Goal: Information Seeking & Learning: Learn about a topic

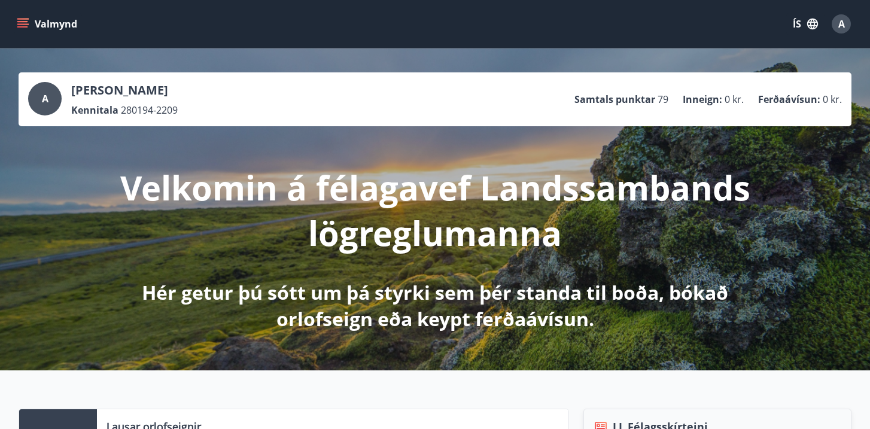
click at [22, 23] on icon "menu" at bounding box center [23, 23] width 13 height 1
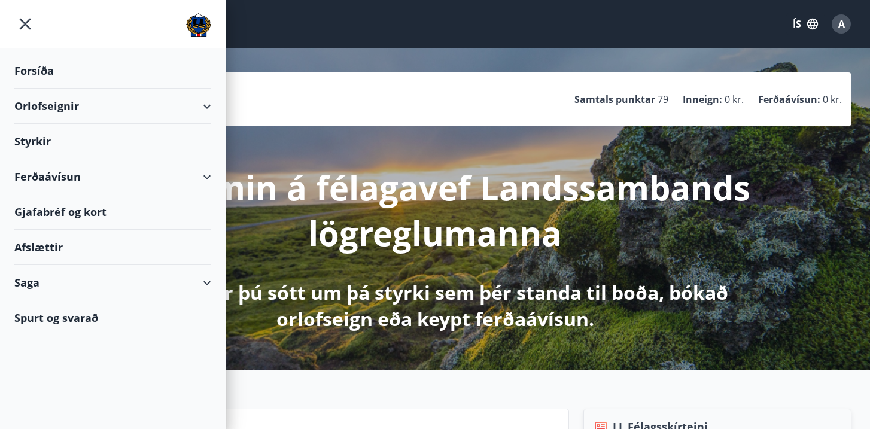
click at [47, 147] on div "Styrkir" at bounding box center [112, 141] width 197 height 35
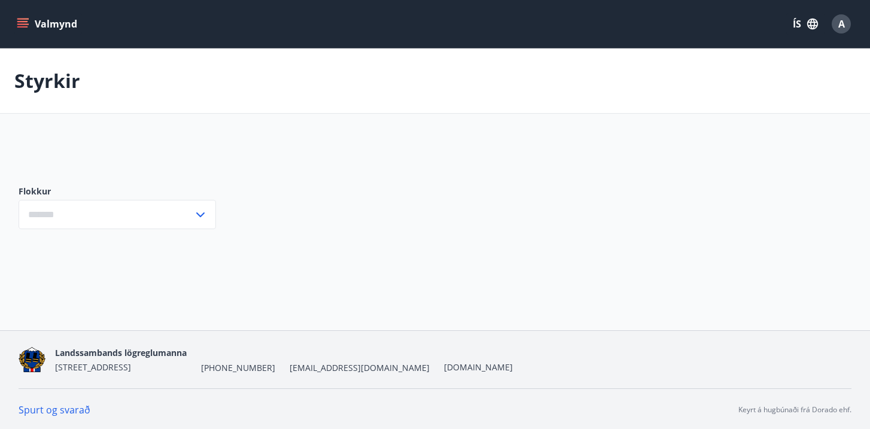
type input "***"
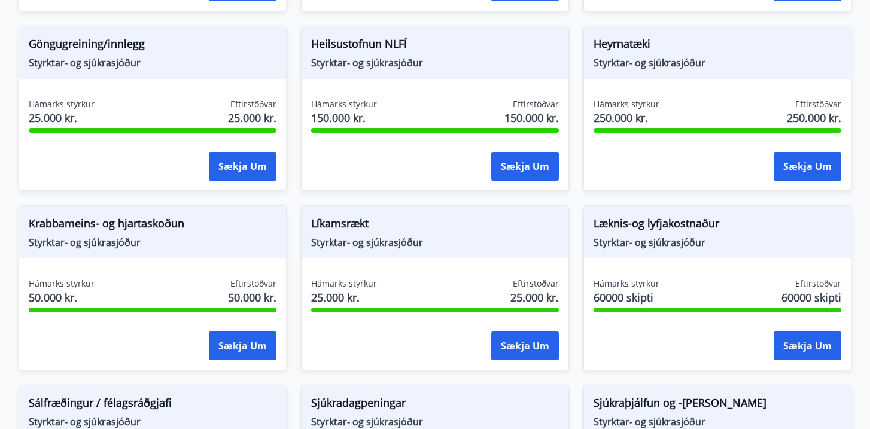
scroll to position [584, 0]
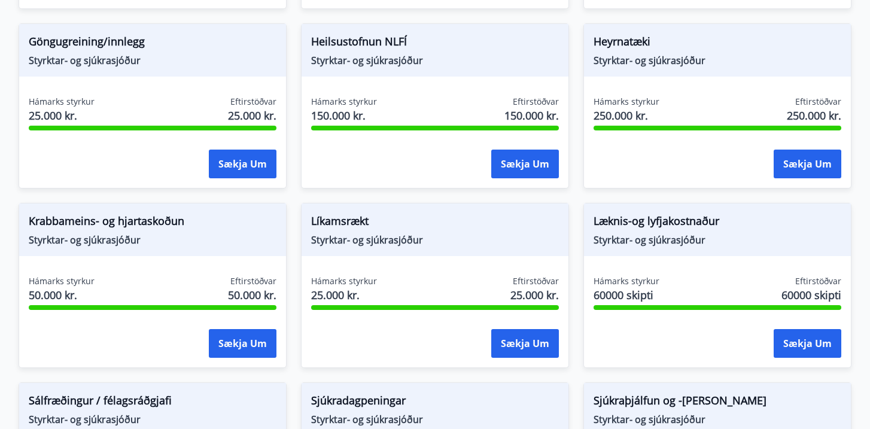
click at [684, 221] on span "Læknis-og lyfjakostnaður" at bounding box center [718, 223] width 248 height 20
click at [778, 337] on button "Sækja um" at bounding box center [808, 343] width 68 height 29
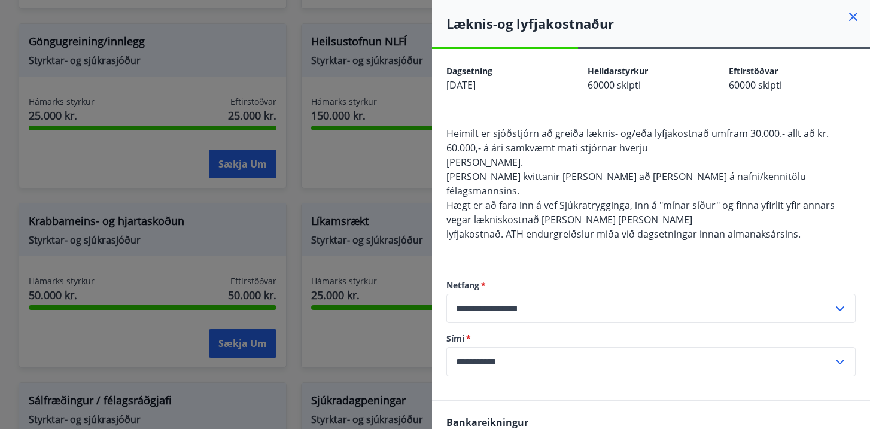
click at [378, 181] on div at bounding box center [435, 214] width 870 height 429
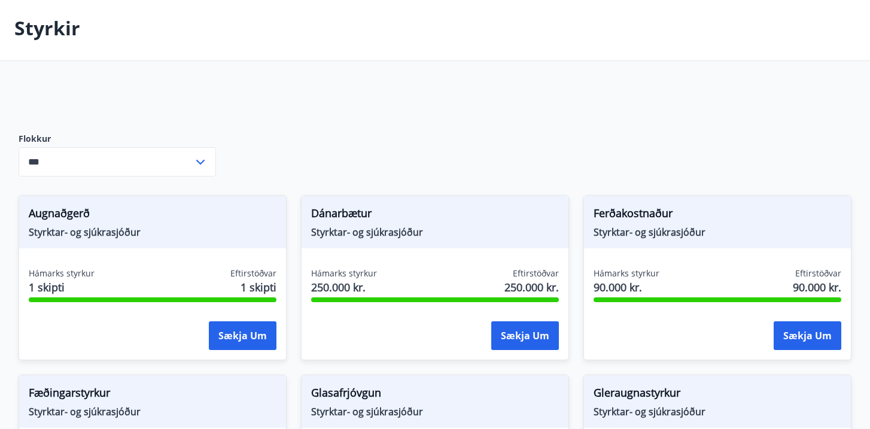
scroll to position [0, 0]
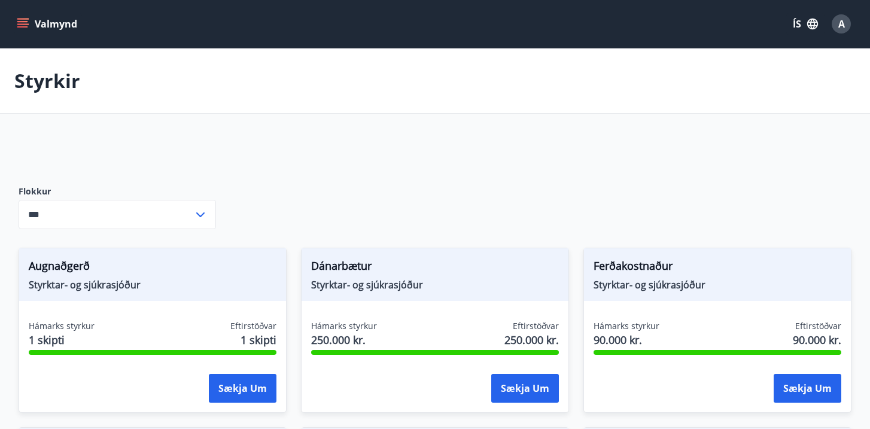
click at [651, 269] on span "Ferðakostnaður" at bounding box center [718, 268] width 248 height 20
click at [651, 283] on span "Styrktar- og sjúkrasjóður" at bounding box center [718, 284] width 248 height 13
click at [785, 379] on button "Sækja um" at bounding box center [808, 388] width 68 height 29
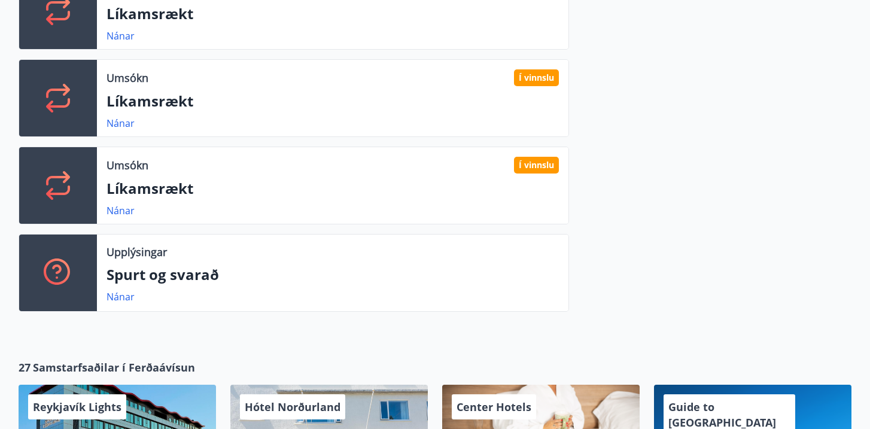
scroll to position [508, 0]
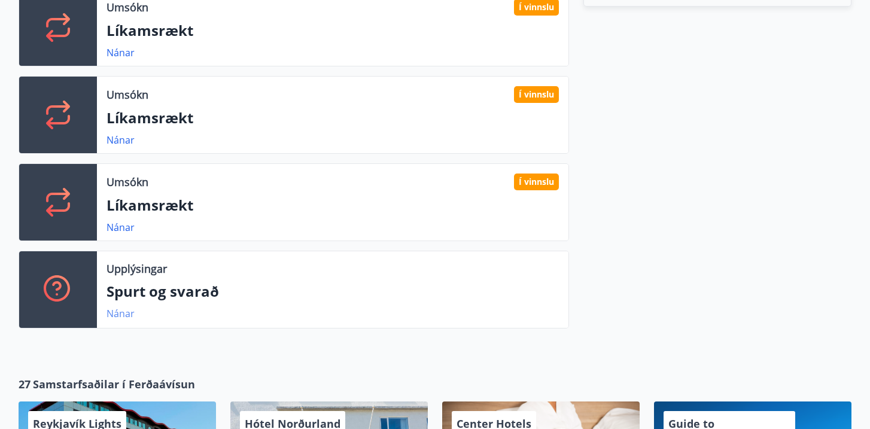
click at [123, 311] on link "Nánar" at bounding box center [121, 313] width 28 height 13
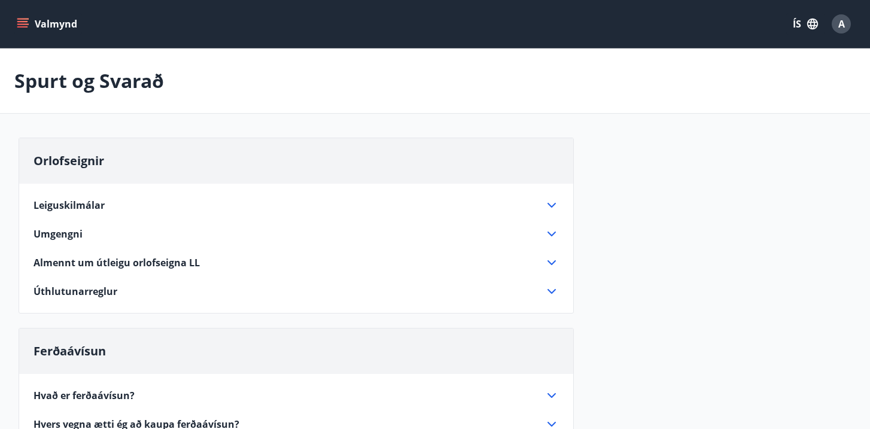
click at [556, 199] on icon at bounding box center [552, 205] width 14 height 14
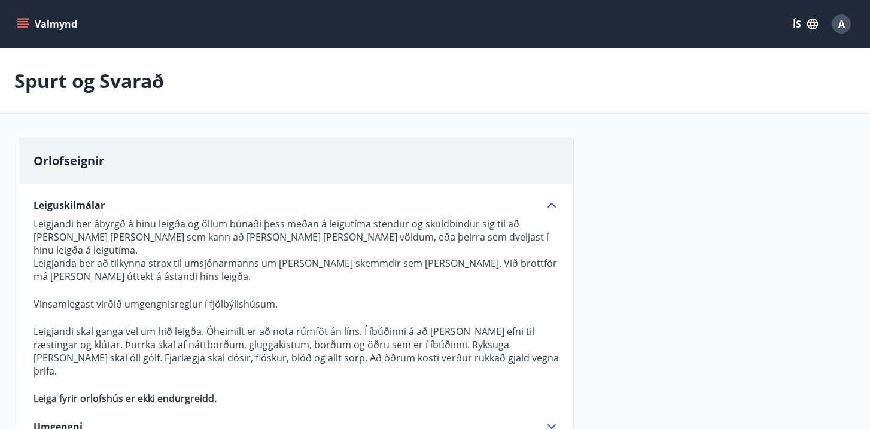
click at [551, 200] on icon at bounding box center [552, 205] width 14 height 14
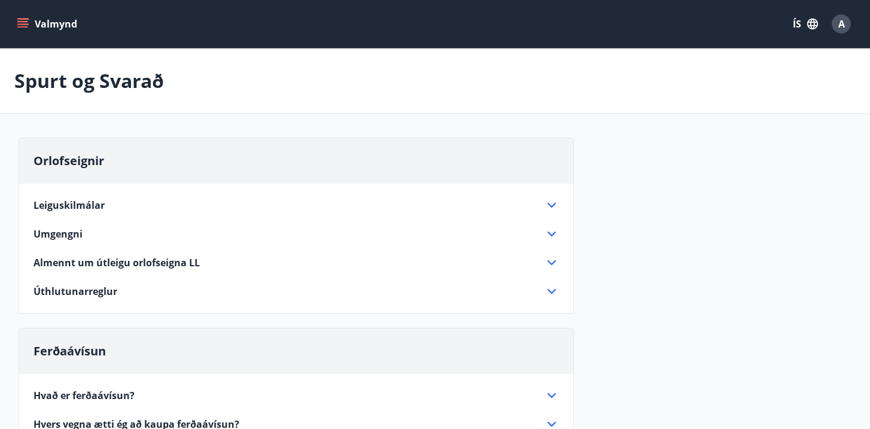
click at [549, 265] on icon at bounding box center [552, 263] width 14 height 14
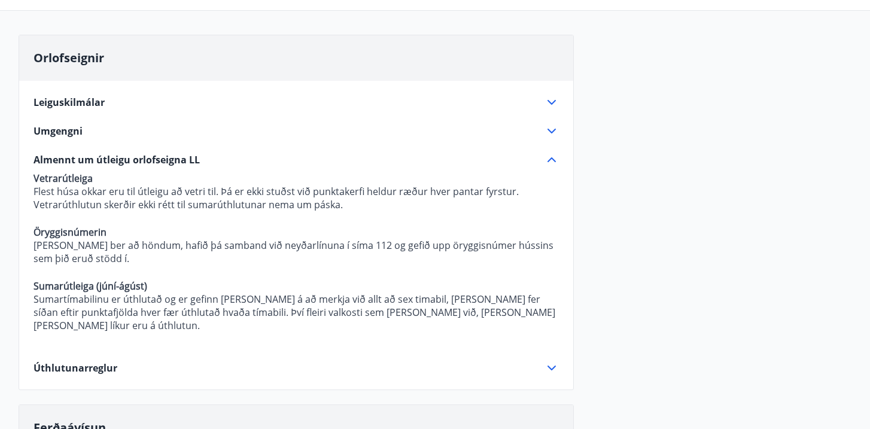
scroll to position [115, 0]
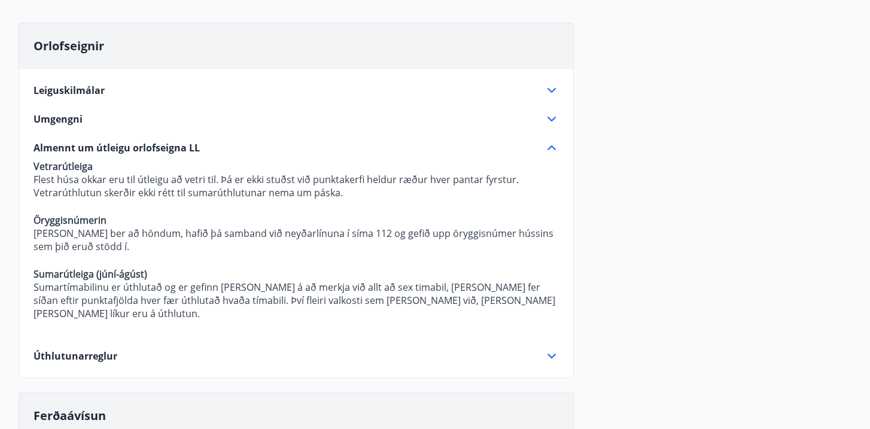
click at [553, 151] on icon at bounding box center [552, 148] width 14 height 14
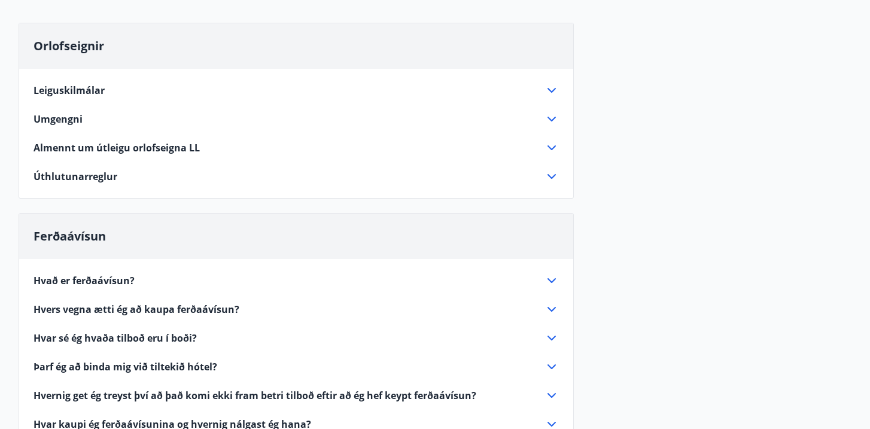
click at [548, 176] on icon at bounding box center [552, 176] width 14 height 14
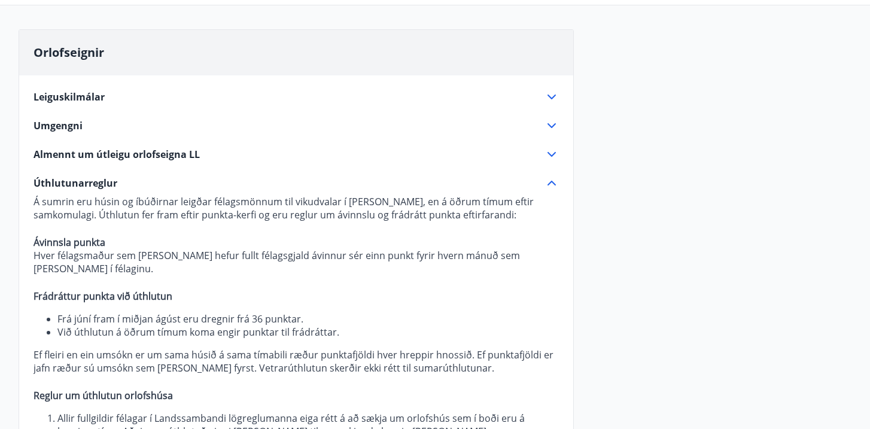
scroll to position [0, 0]
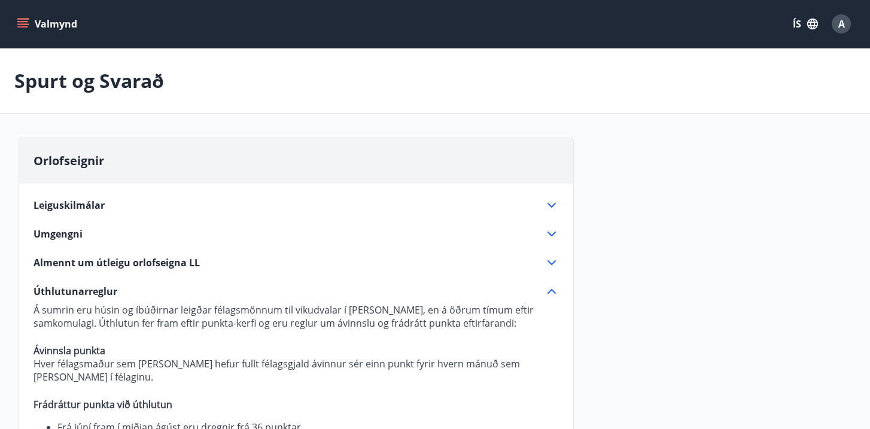
click at [548, 292] on icon at bounding box center [552, 291] width 14 height 14
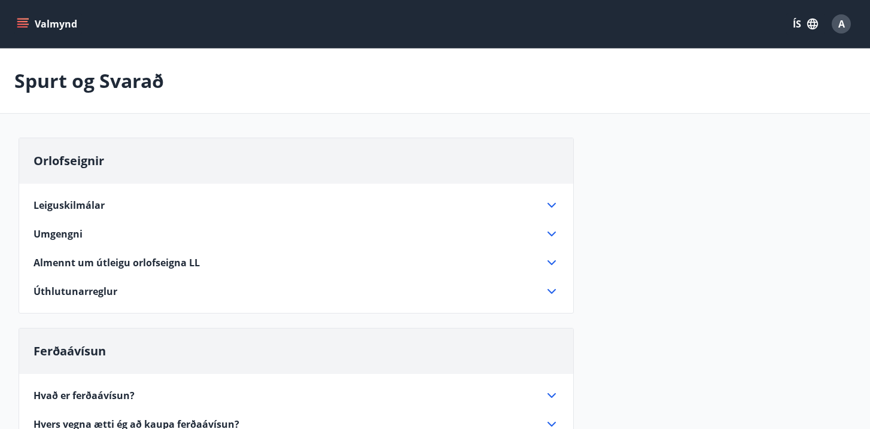
click at [545, 205] on icon at bounding box center [552, 205] width 14 height 14
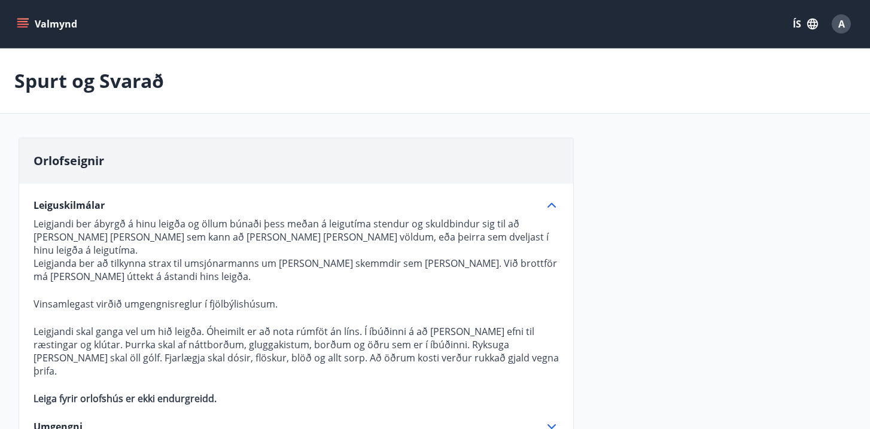
click at [545, 205] on icon at bounding box center [552, 205] width 14 height 14
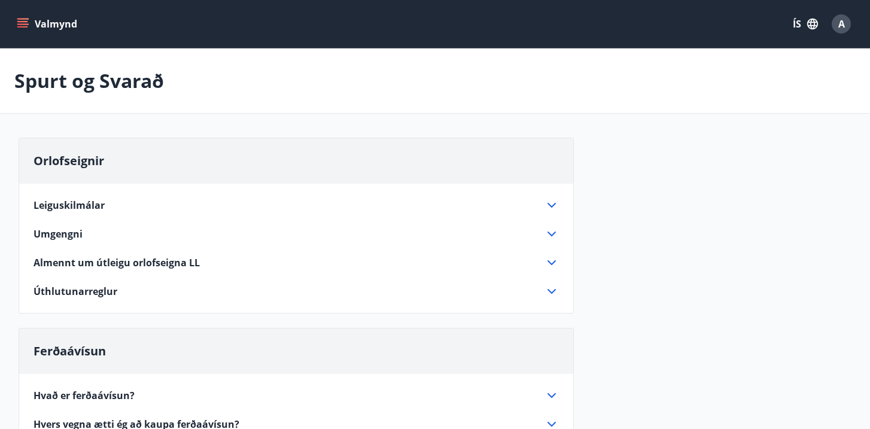
click at [26, 24] on icon "menu" at bounding box center [23, 23] width 13 height 1
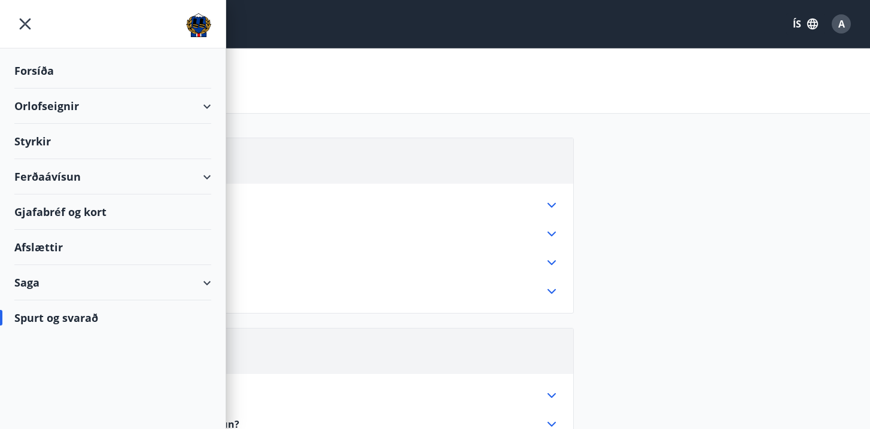
click at [38, 284] on div "Saga" at bounding box center [112, 282] width 197 height 35
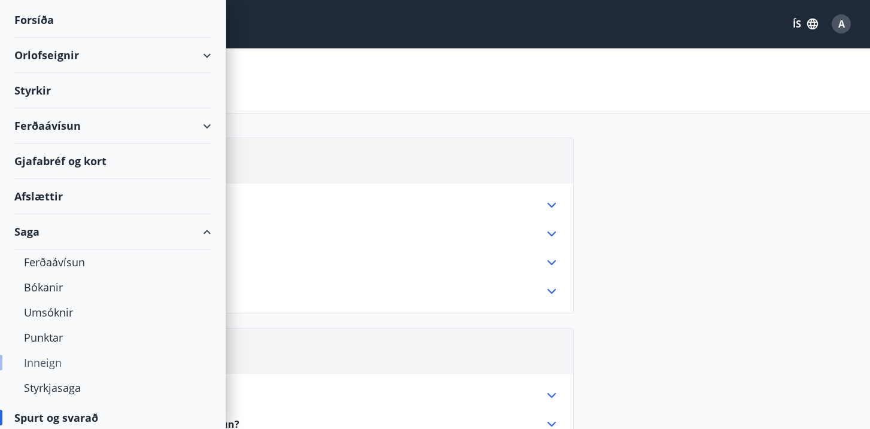
scroll to position [57, 0]
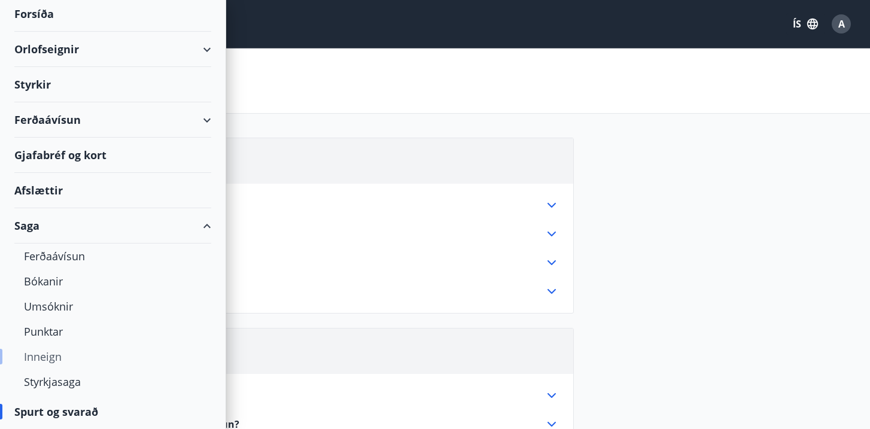
click at [55, 362] on div "Inneign" at bounding box center [113, 356] width 178 height 25
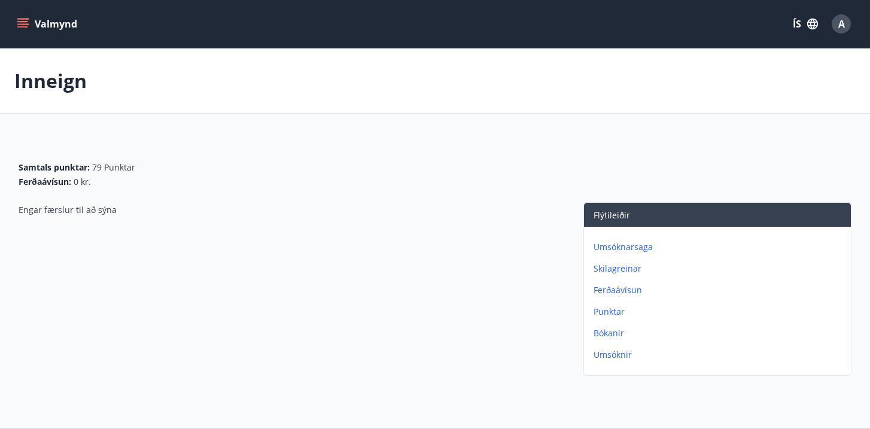
click at [28, 20] on icon "menu" at bounding box center [23, 24] width 12 height 12
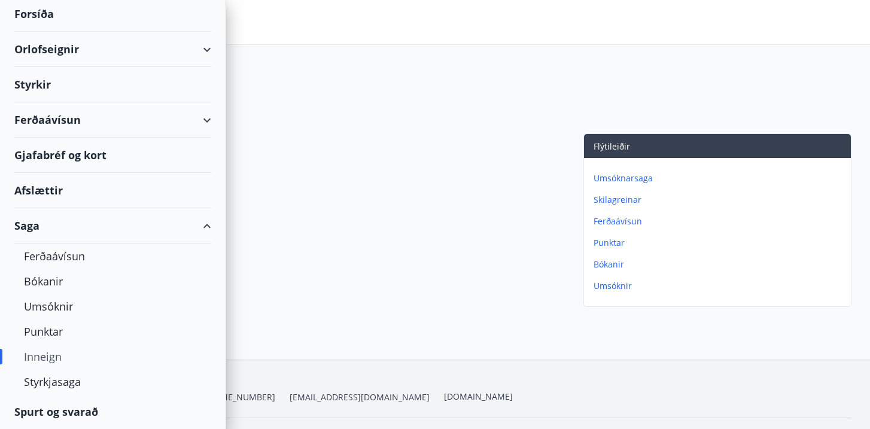
scroll to position [100, 0]
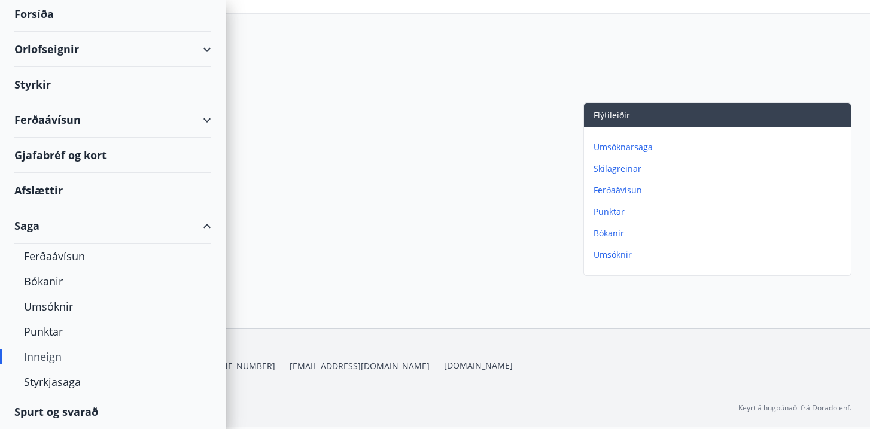
click at [208, 123] on div "Ferðaávísun" at bounding box center [112, 119] width 197 height 35
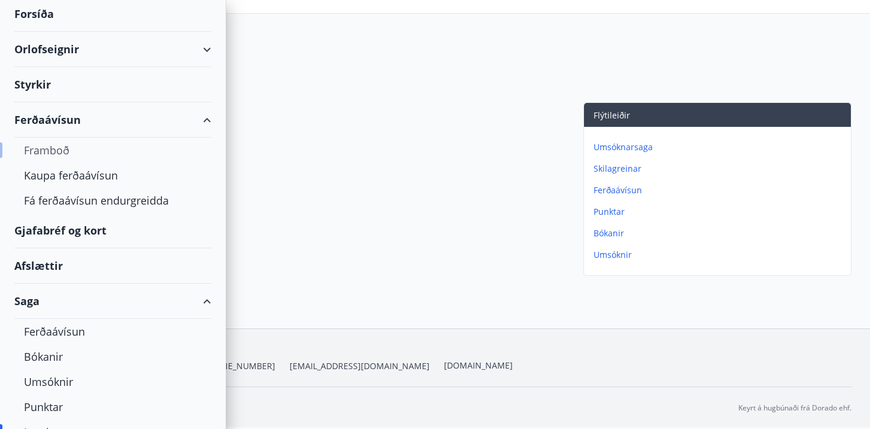
click at [80, 150] on div "Framboð" at bounding box center [113, 150] width 178 height 25
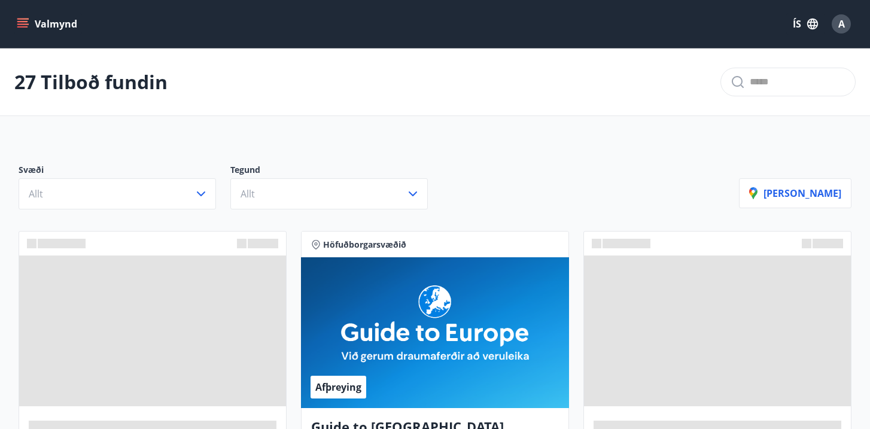
click at [154, 210] on div "Svæði Allt Tegund Allt Sýna kort" at bounding box center [435, 182] width 862 height 84
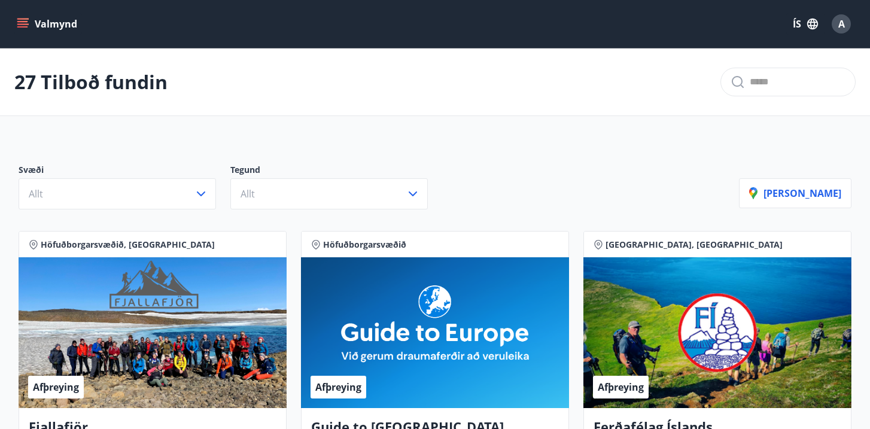
click at [29, 25] on button "Valmynd" at bounding box center [48, 24] width 68 height 22
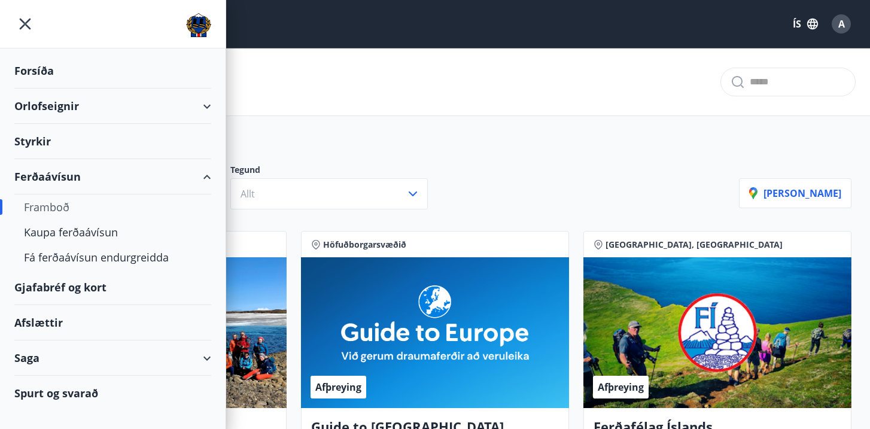
click at [75, 289] on div "Gjafabréf og kort" at bounding box center [112, 287] width 197 height 35
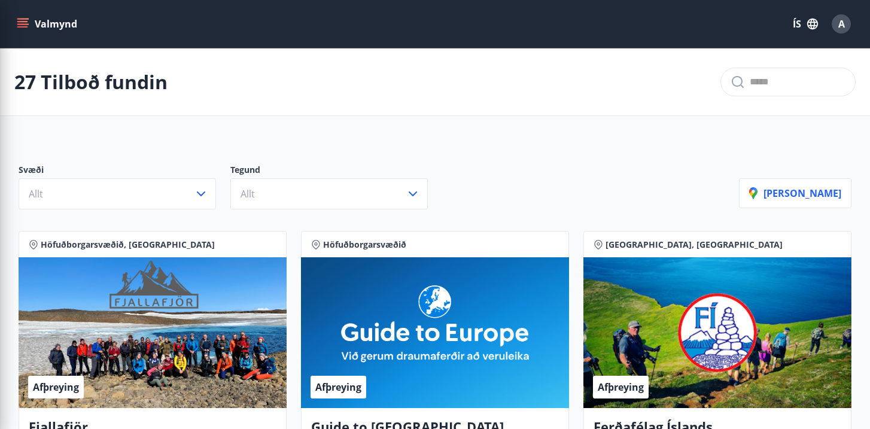
click at [458, 113] on div "27 Tilboð fundin" at bounding box center [435, 82] width 870 height 68
